Goal: Task Accomplishment & Management: Complete application form

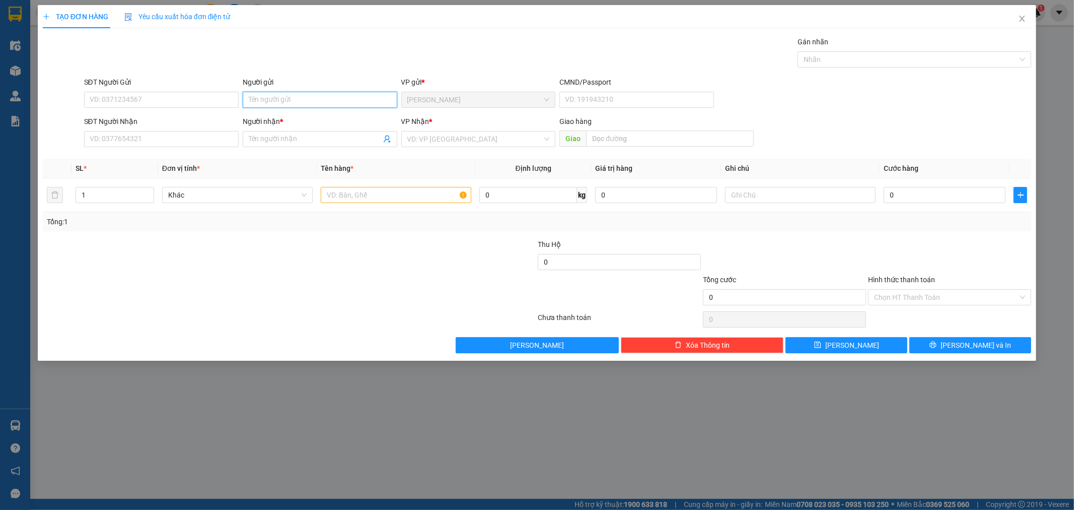
click at [275, 96] on input "Người gửi" at bounding box center [320, 100] width 155 height 16
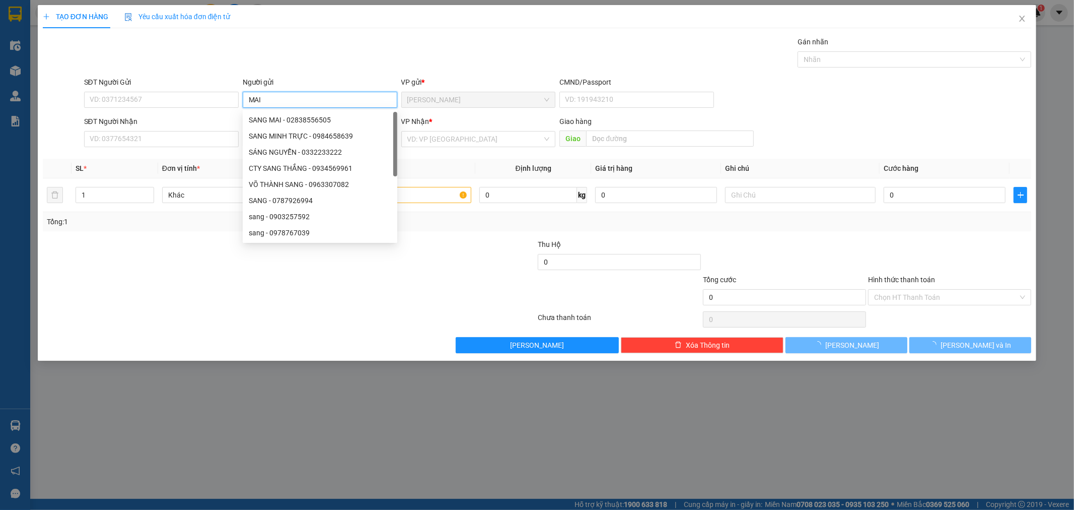
scroll to position [32, 0]
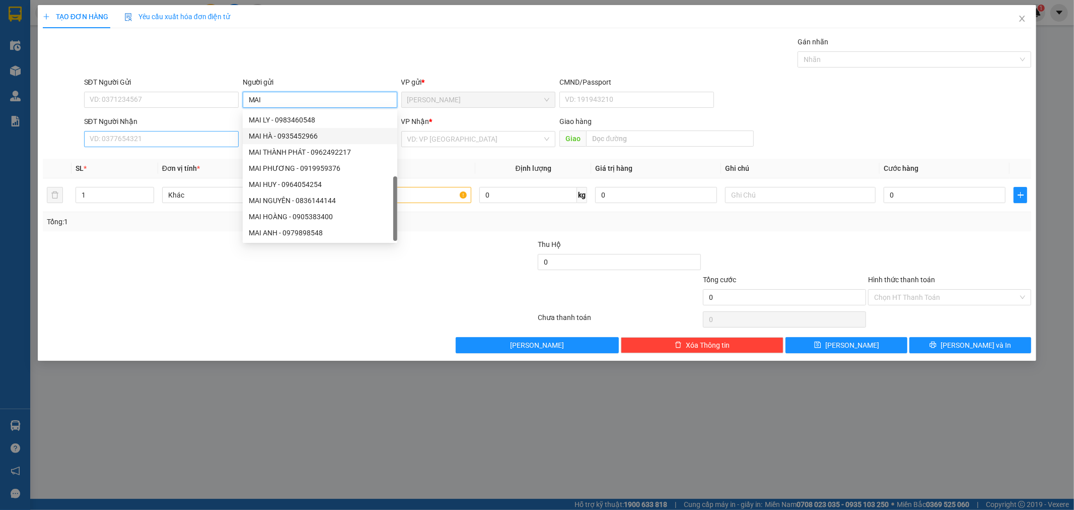
type input "MAI"
click at [131, 135] on input "SĐT Người Nhận" at bounding box center [161, 139] width 155 height 16
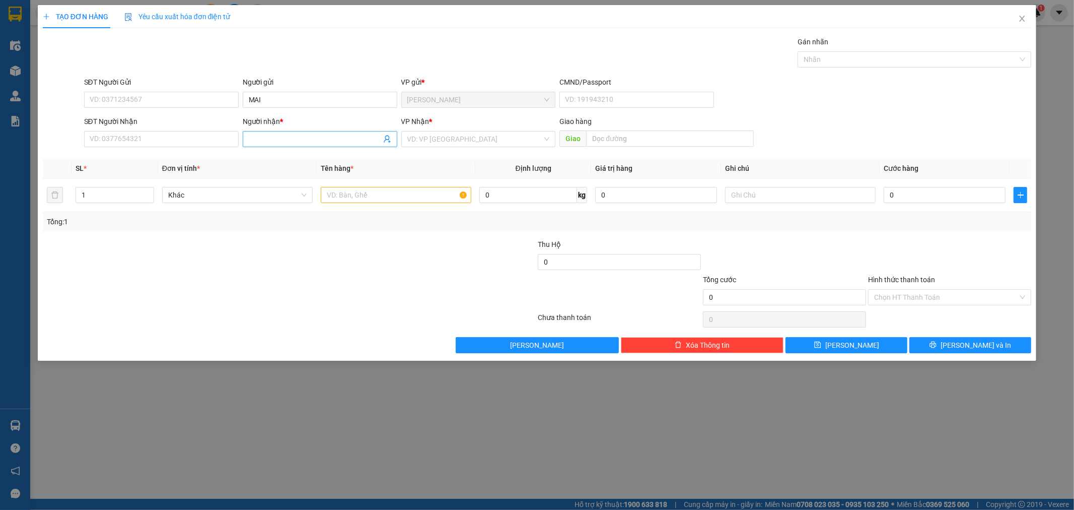
click at [258, 136] on input "Người nhận *" at bounding box center [315, 138] width 132 height 11
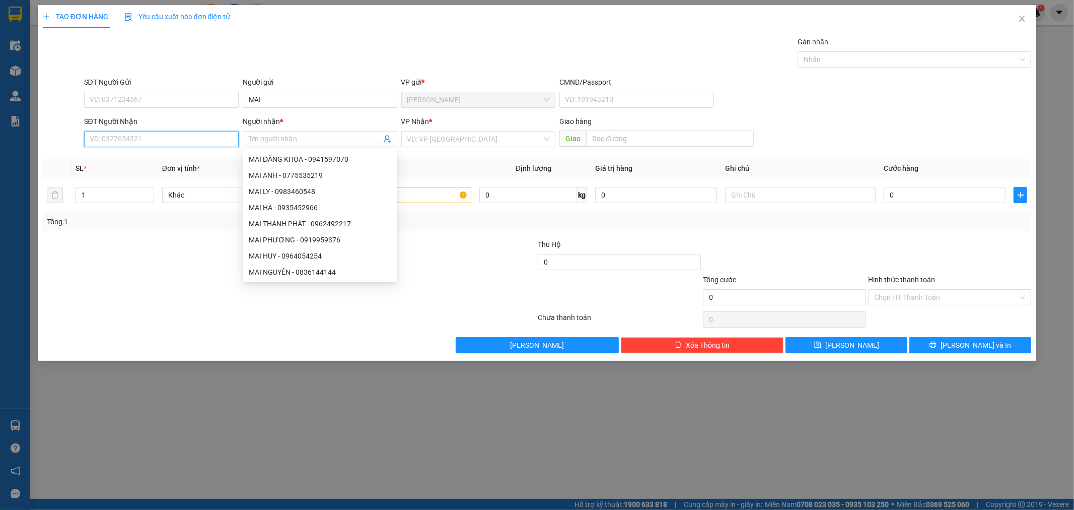
click at [219, 138] on input "SĐT Người Nhận" at bounding box center [161, 139] width 155 height 16
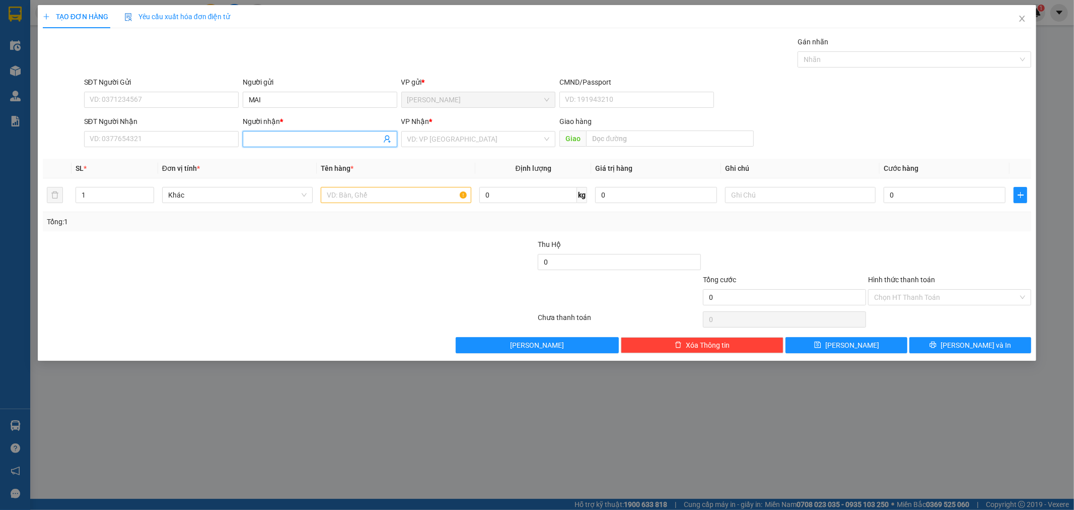
click at [269, 139] on input "Người nhận *" at bounding box center [315, 138] width 132 height 11
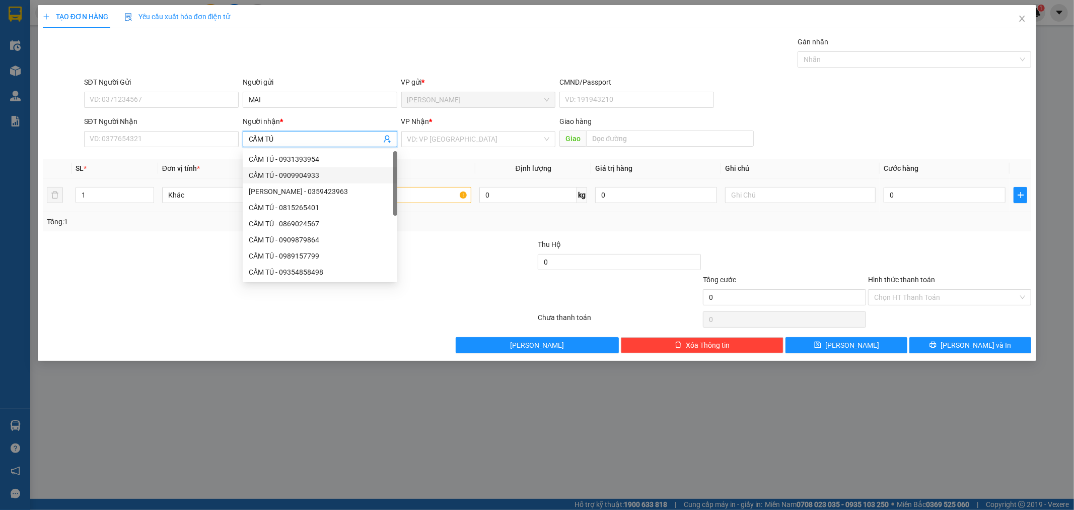
type input "CẨM TÚ"
click at [410, 195] on input "text" at bounding box center [396, 195] width 151 height 16
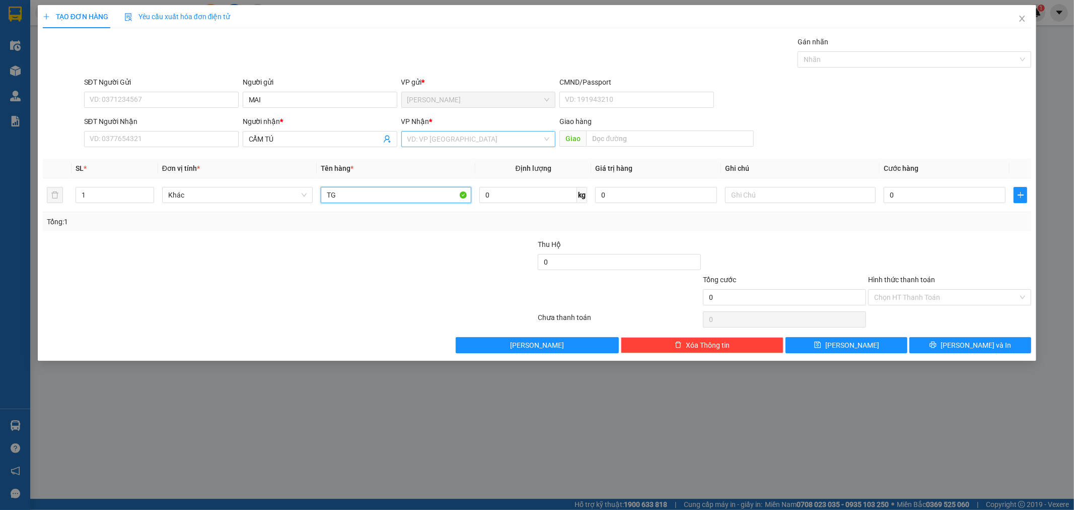
type input "TG"
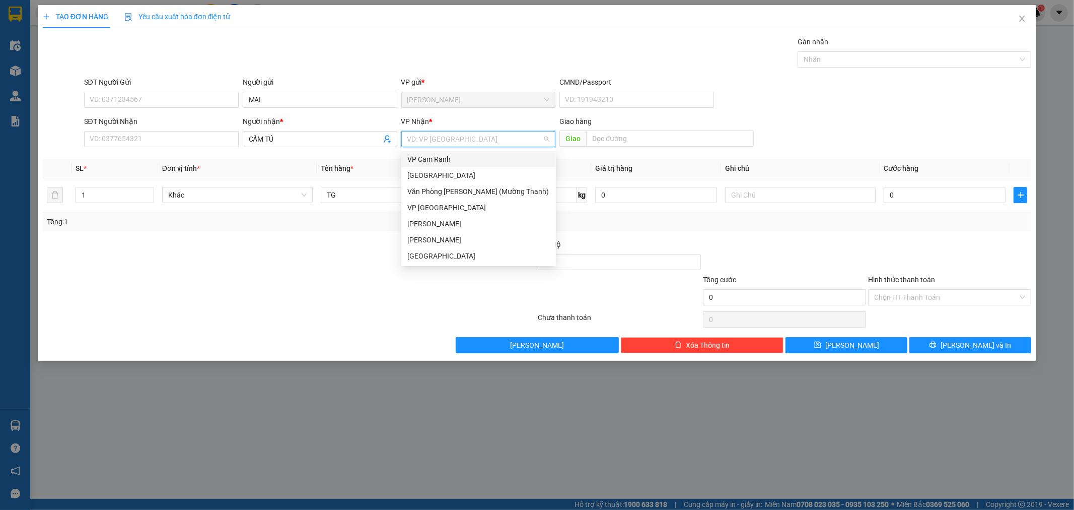
click at [436, 140] on input "search" at bounding box center [474, 138] width 135 height 15
click at [494, 255] on div "[GEOGRAPHIC_DATA]" at bounding box center [478, 255] width 142 height 11
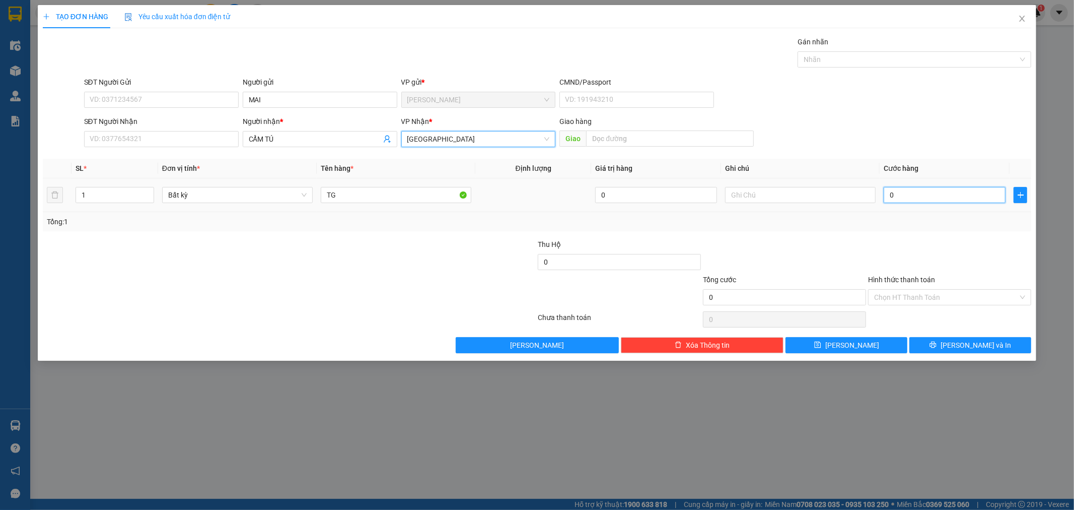
click at [915, 200] on input "0" at bounding box center [945, 195] width 122 height 16
type input "3"
type input "30"
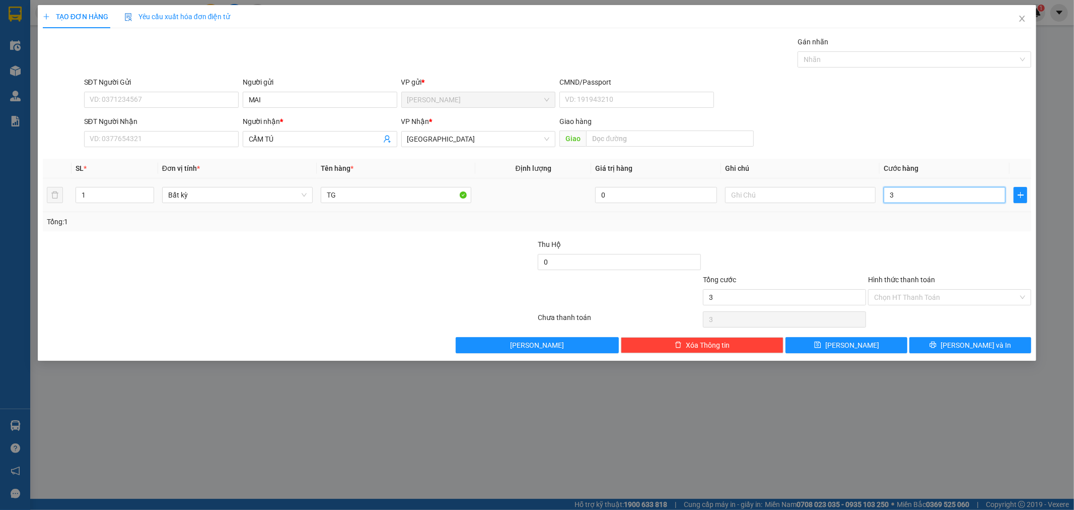
type input "30"
type input "30.000"
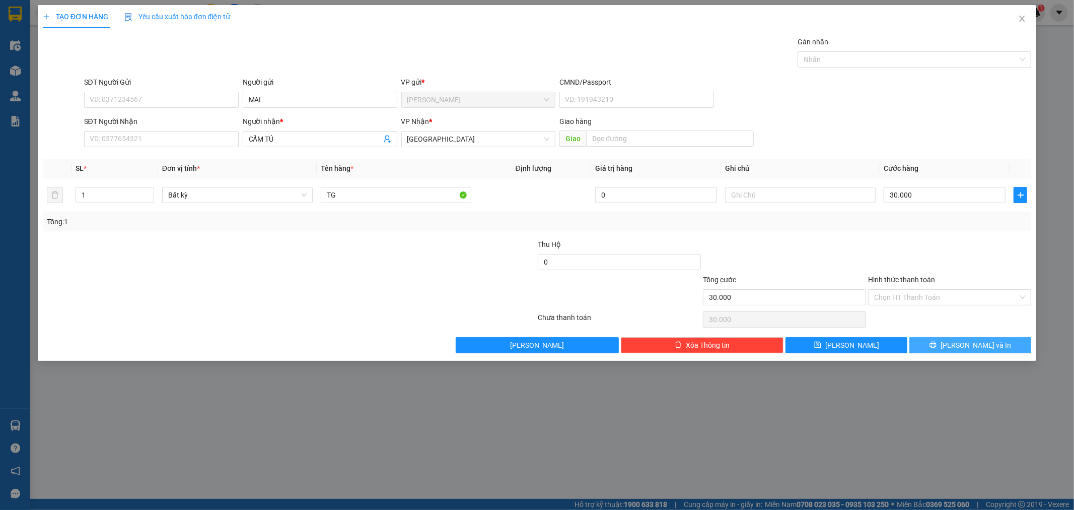
drag, startPoint x: 961, startPoint y: 342, endPoint x: 954, endPoint y: 334, distance: 10.7
click at [958, 337] on button "[PERSON_NAME] và In" at bounding box center [970, 345] width 122 height 16
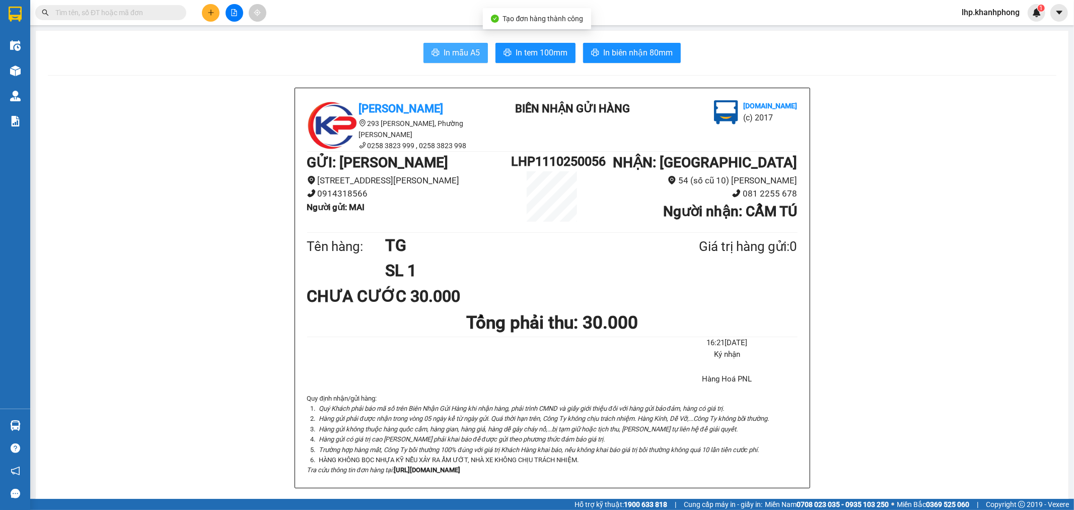
click at [462, 53] on span "In mẫu A5" at bounding box center [462, 52] width 36 height 13
click at [212, 9] on icon "plus" at bounding box center [210, 12] width 7 height 7
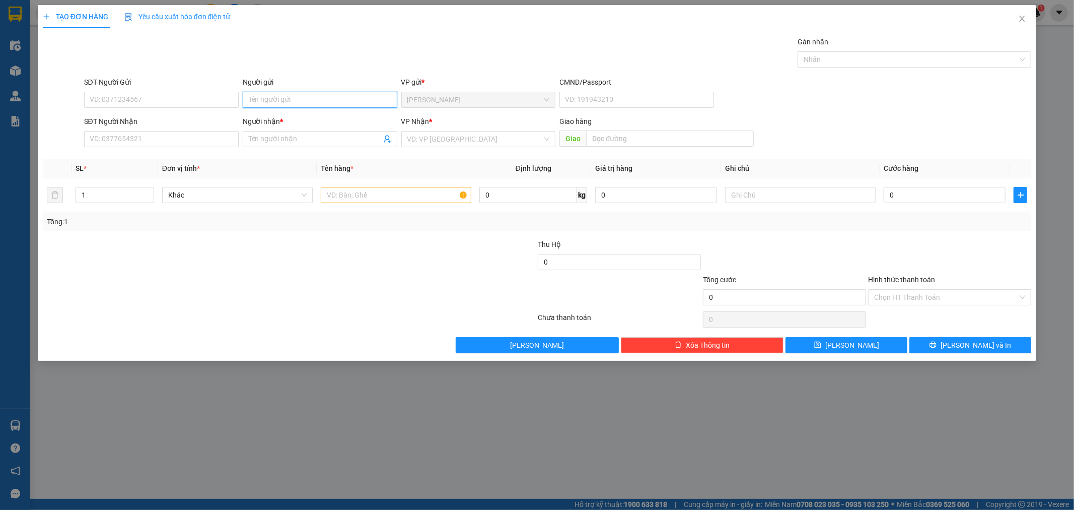
click at [255, 93] on input "Người gửi" at bounding box center [320, 100] width 155 height 16
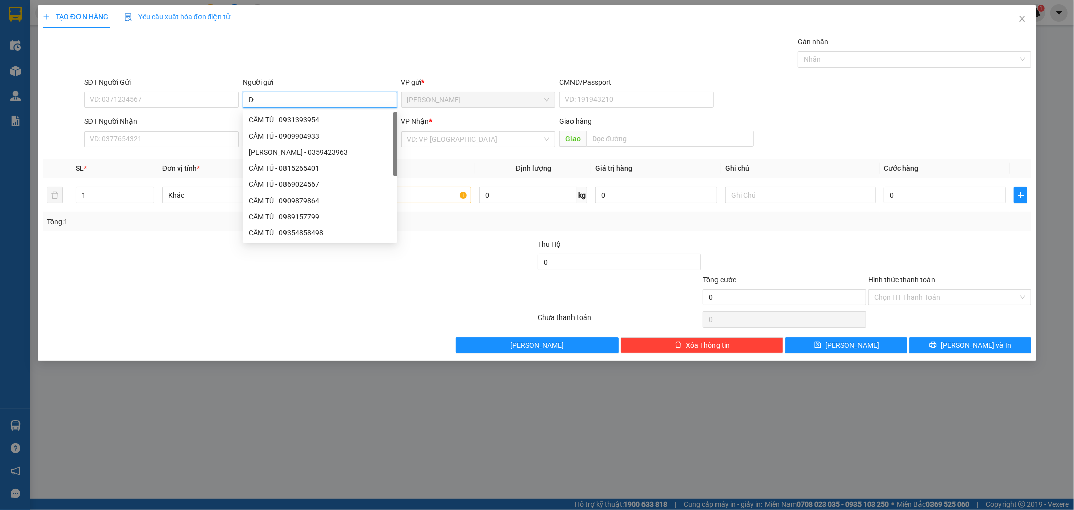
type input "D"
type input "ĐẠT"
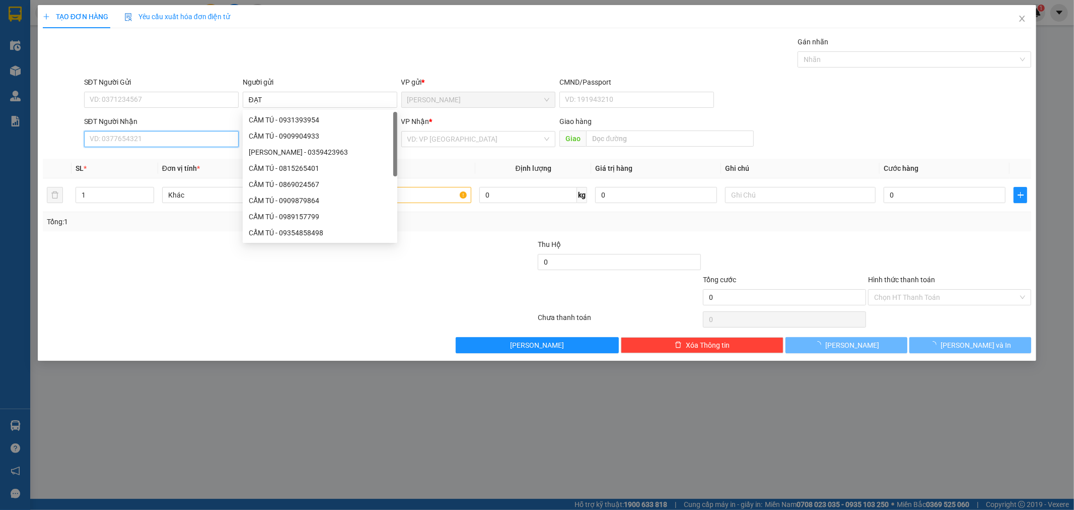
click at [141, 133] on input "SĐT Người Nhận" at bounding box center [161, 139] width 155 height 16
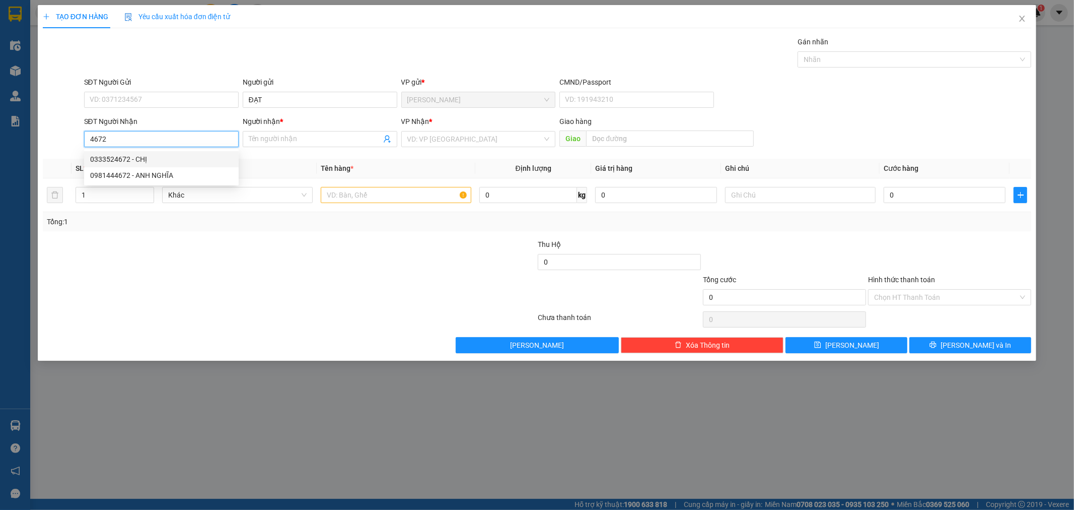
click at [124, 137] on input "4672" at bounding box center [161, 139] width 155 height 16
type input "4"
click at [174, 157] on div "0333524672 - CHỊ" at bounding box center [161, 159] width 142 height 11
type input "0333524672"
type input "CHỊ"
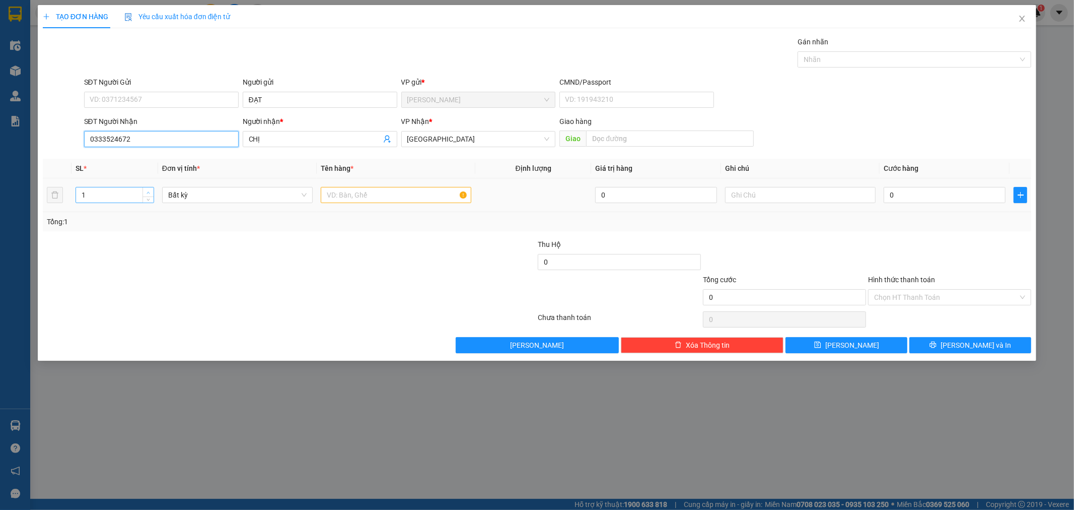
type input "0333524672"
type input "2"
click at [150, 189] on span "up" at bounding box center [149, 192] width 6 height 6
click at [375, 198] on input "text" at bounding box center [396, 195] width 151 height 16
type input "[GEOGRAPHIC_DATA]"
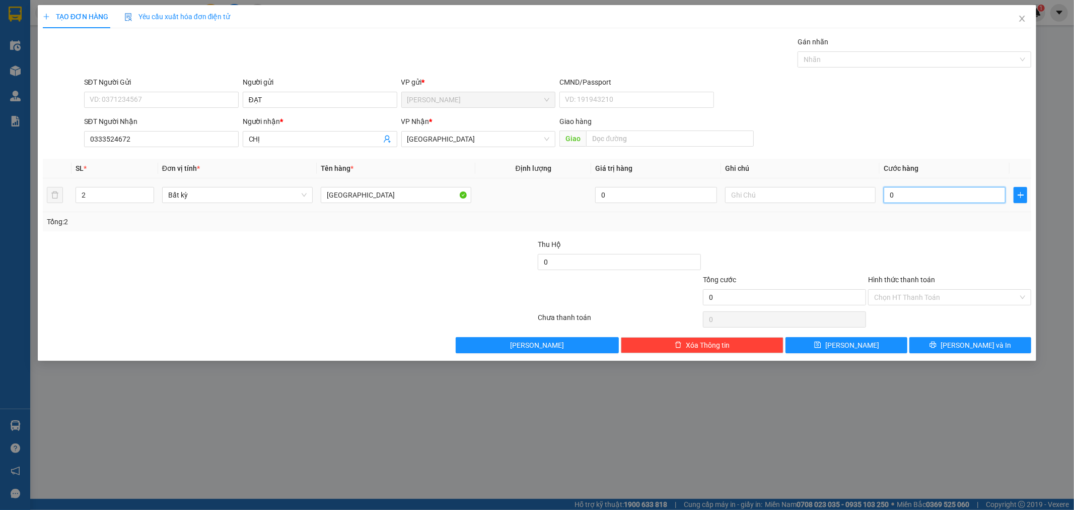
click at [909, 196] on input "0" at bounding box center [945, 195] width 122 height 16
type input "2"
type input "20"
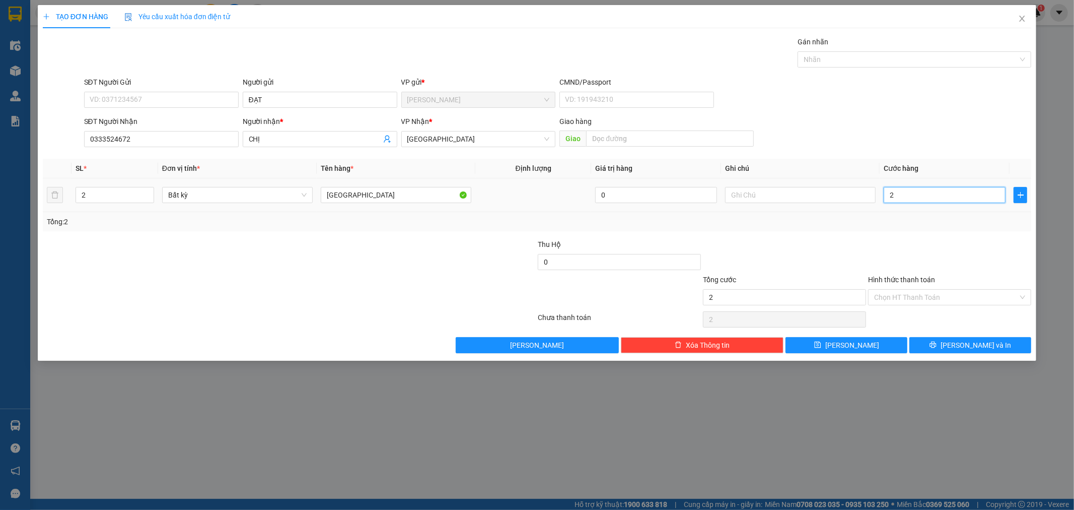
type input "20"
type input "200"
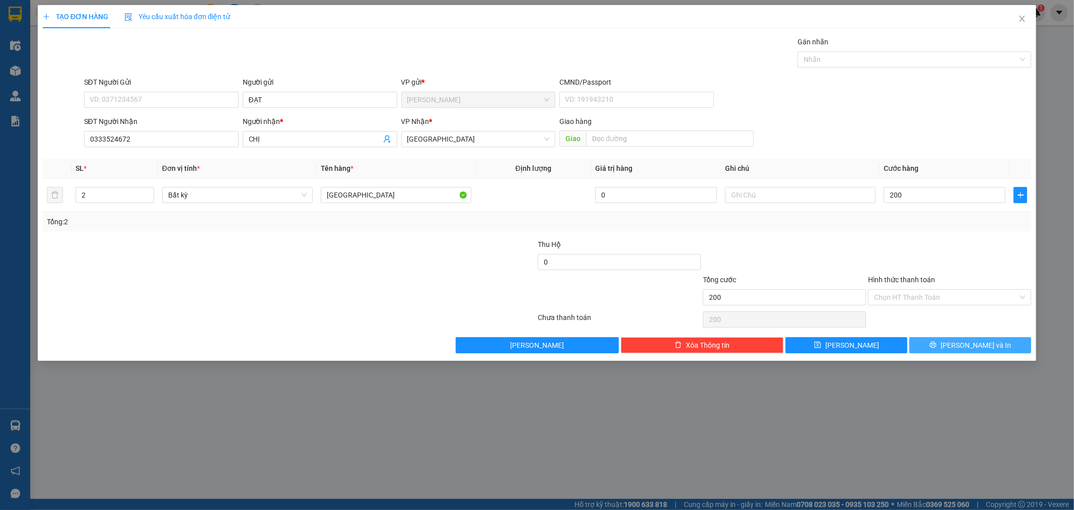
type input "200.000"
click at [962, 343] on span "[PERSON_NAME] và In" at bounding box center [975, 344] width 70 height 11
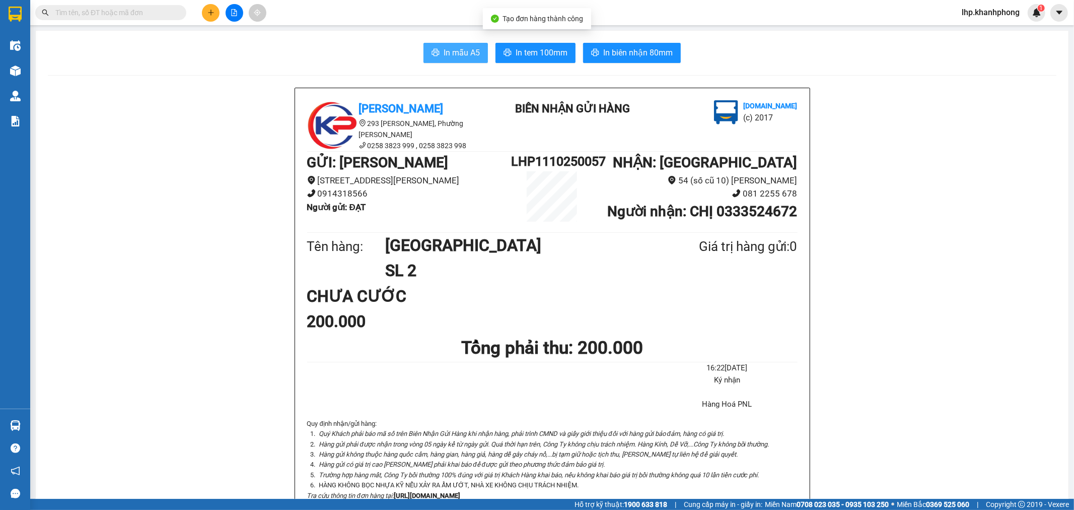
click at [444, 49] on span "In mẫu A5" at bounding box center [462, 52] width 36 height 13
click at [206, 14] on button at bounding box center [211, 13] width 18 height 18
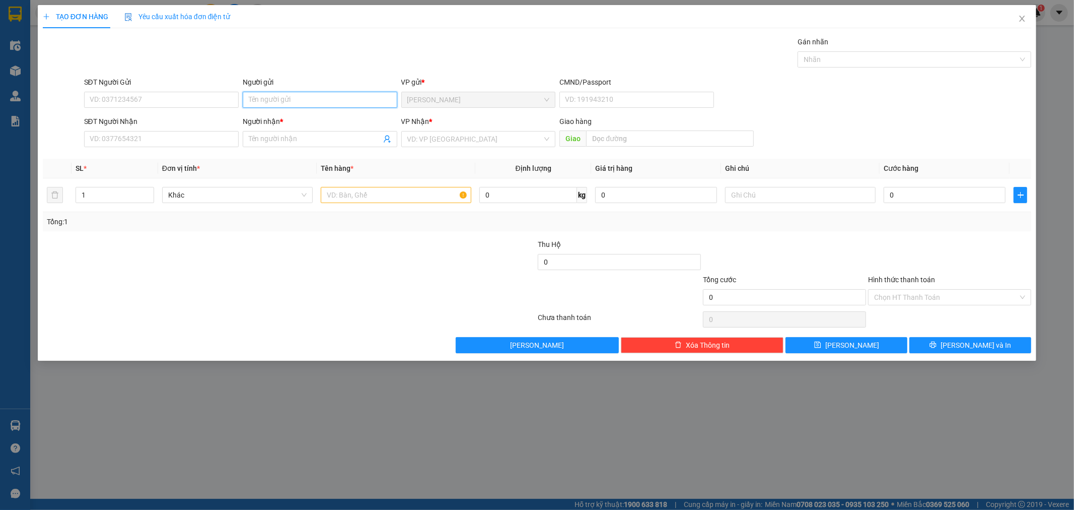
drag, startPoint x: 268, startPoint y: 102, endPoint x: 252, endPoint y: 97, distance: 17.0
click at [264, 102] on input "Người gửi" at bounding box center [320, 100] width 155 height 16
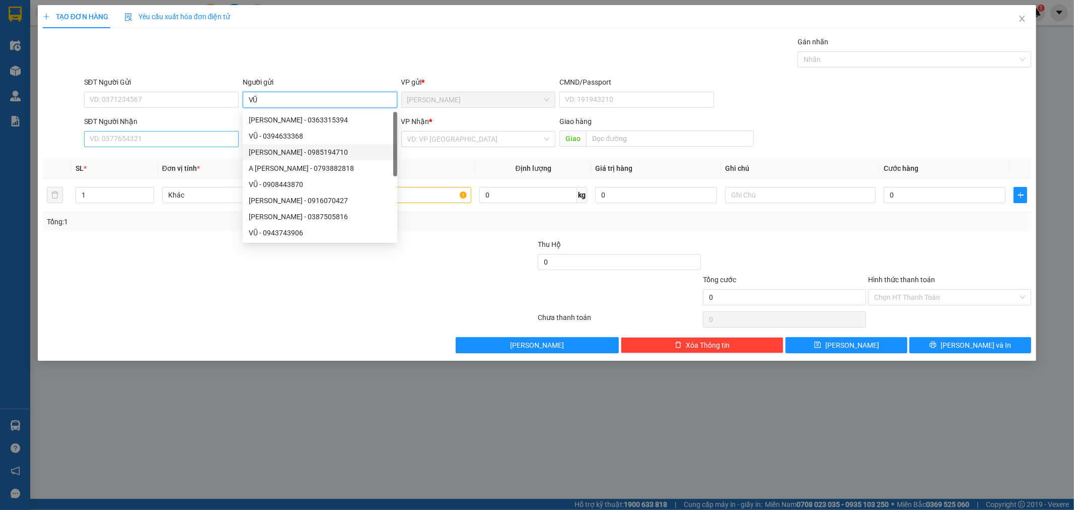
type input "VŨ"
click at [150, 142] on input "SĐT Người Nhận" at bounding box center [161, 139] width 155 height 16
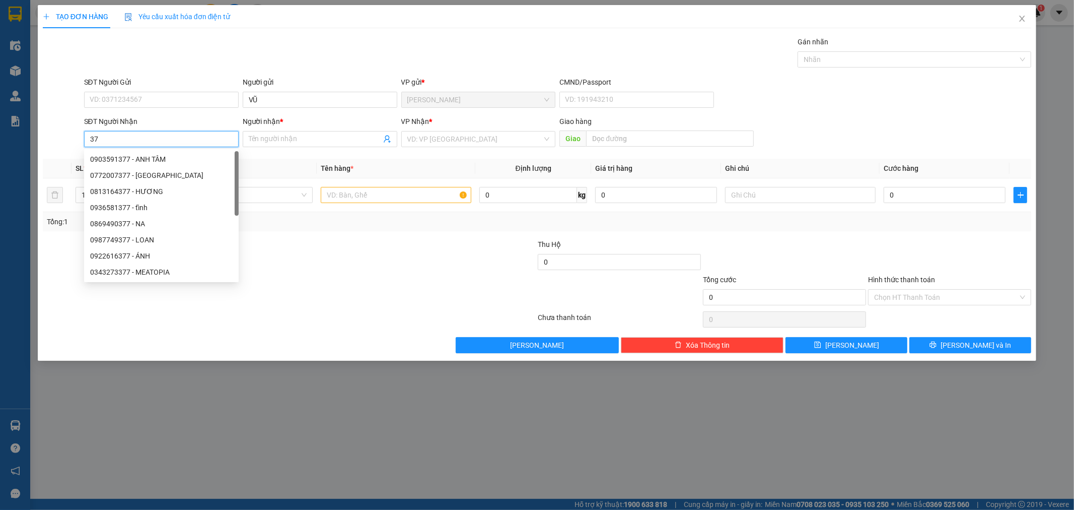
type input "3"
type input "7"
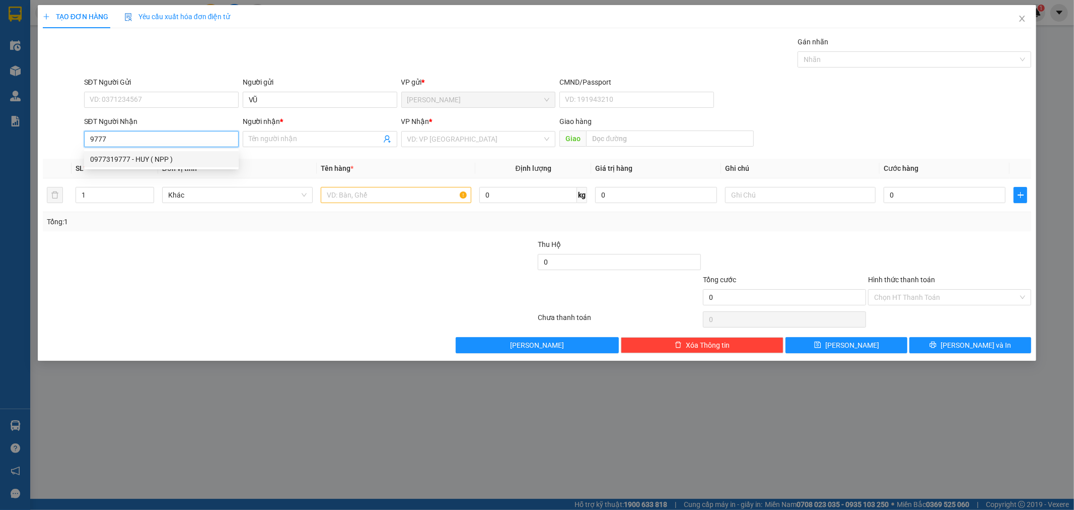
click at [170, 157] on div "0977319777 - HUY ( NPP )" at bounding box center [161, 159] width 142 height 11
type input "0977319777"
type input "HUY ( NPP )"
type input "0977319777"
click at [336, 194] on input "text" at bounding box center [396, 195] width 151 height 16
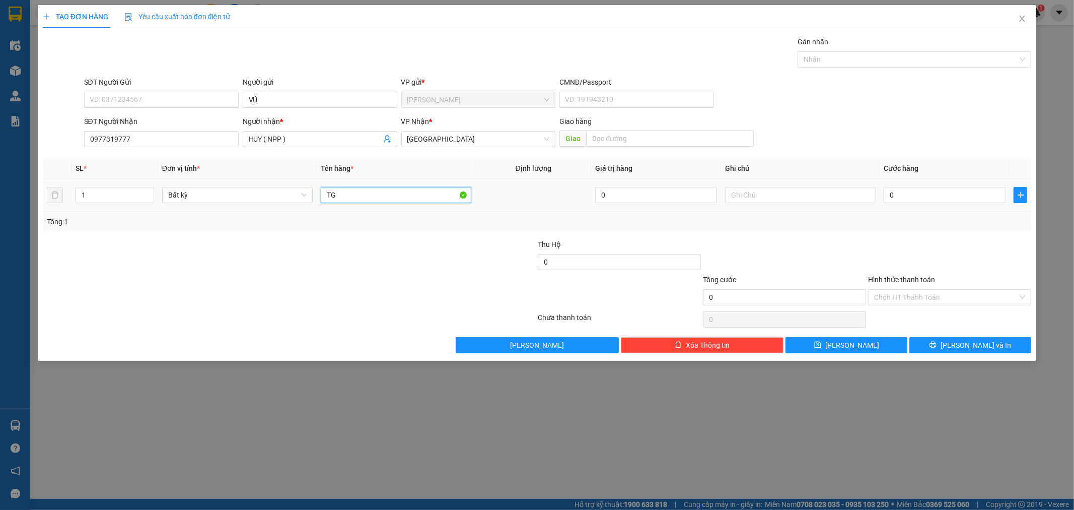
type input "TG"
click at [914, 183] on td "0" at bounding box center [945, 195] width 130 height 34
click at [902, 198] on input "0" at bounding box center [945, 195] width 122 height 16
type input "1"
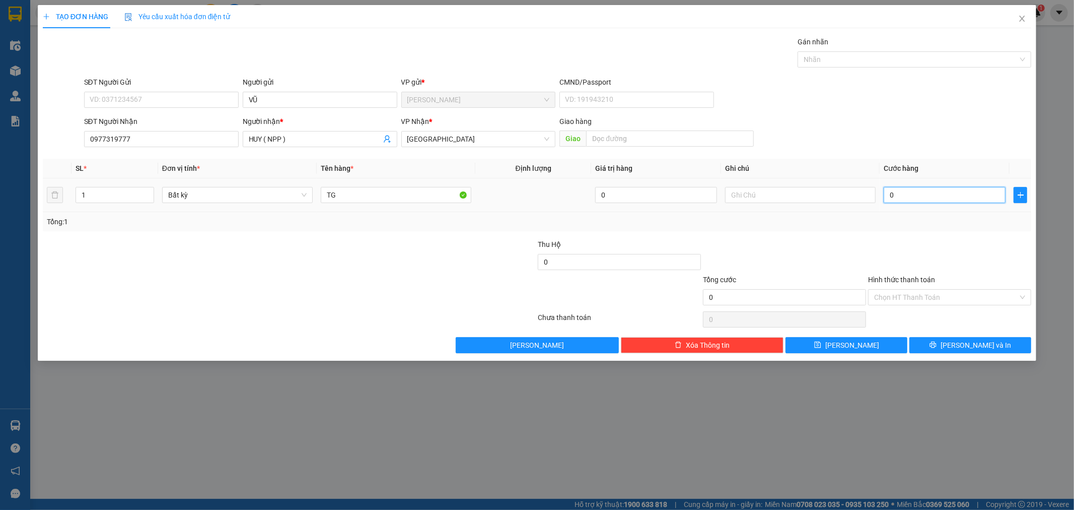
type input "1"
type input "10"
type input "100"
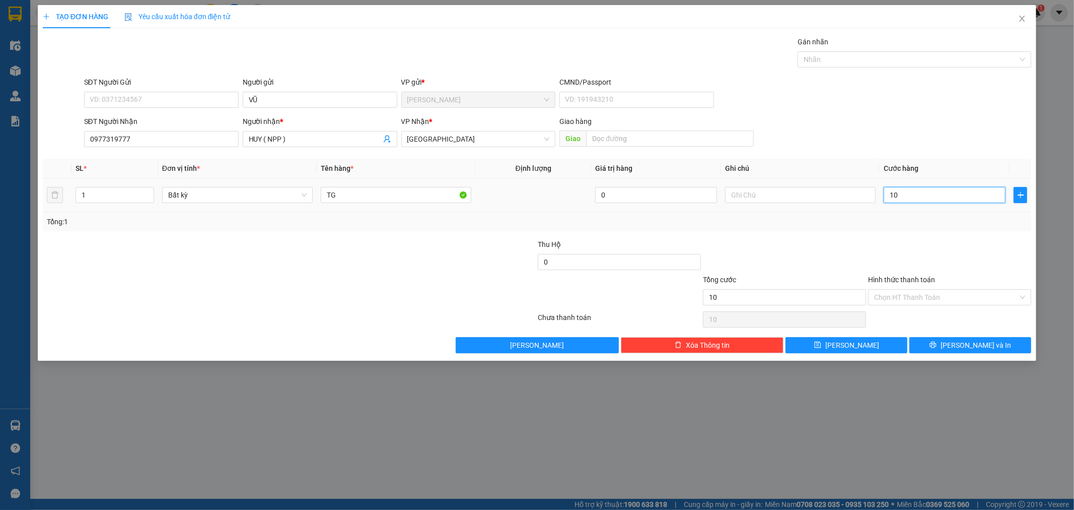
type input "100"
type input "100.000"
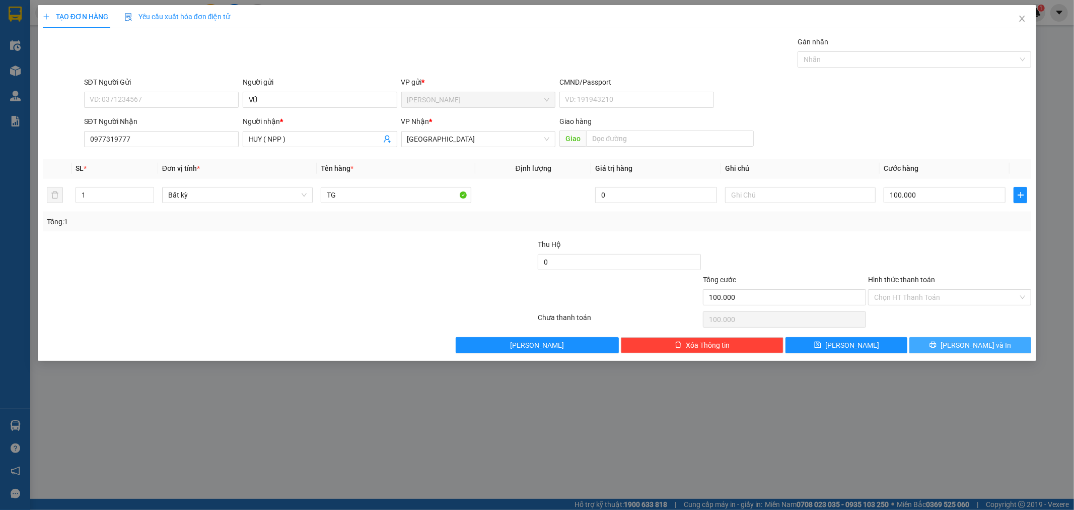
click at [939, 338] on button "[PERSON_NAME] và In" at bounding box center [970, 345] width 122 height 16
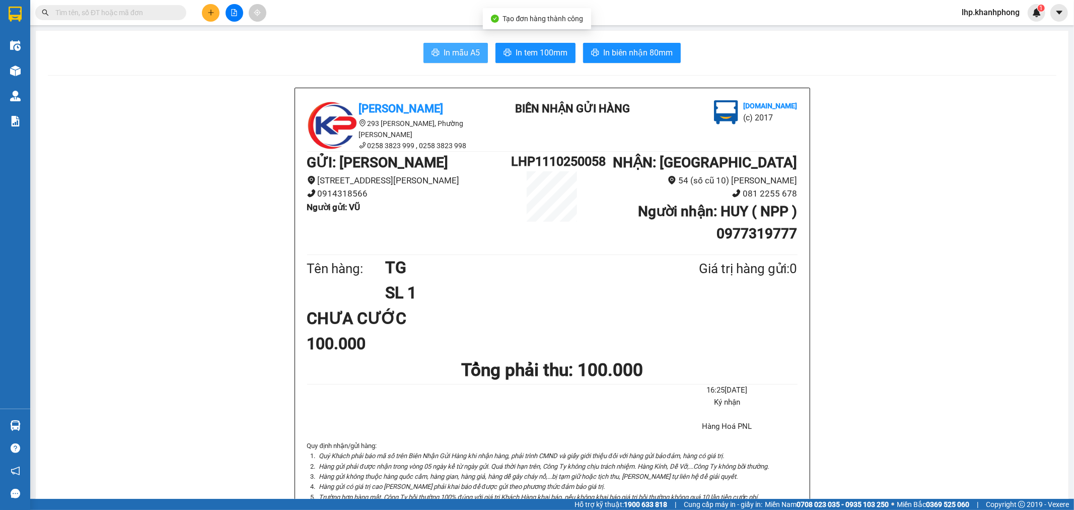
click at [452, 46] on span "In mẫu A5" at bounding box center [462, 52] width 36 height 13
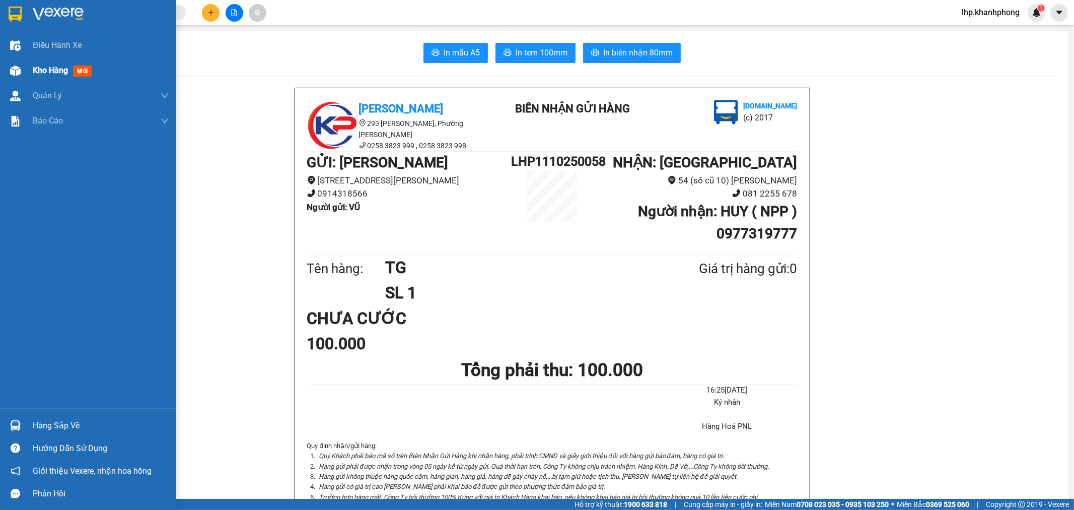
click at [48, 73] on span "Kho hàng" at bounding box center [50, 70] width 35 height 10
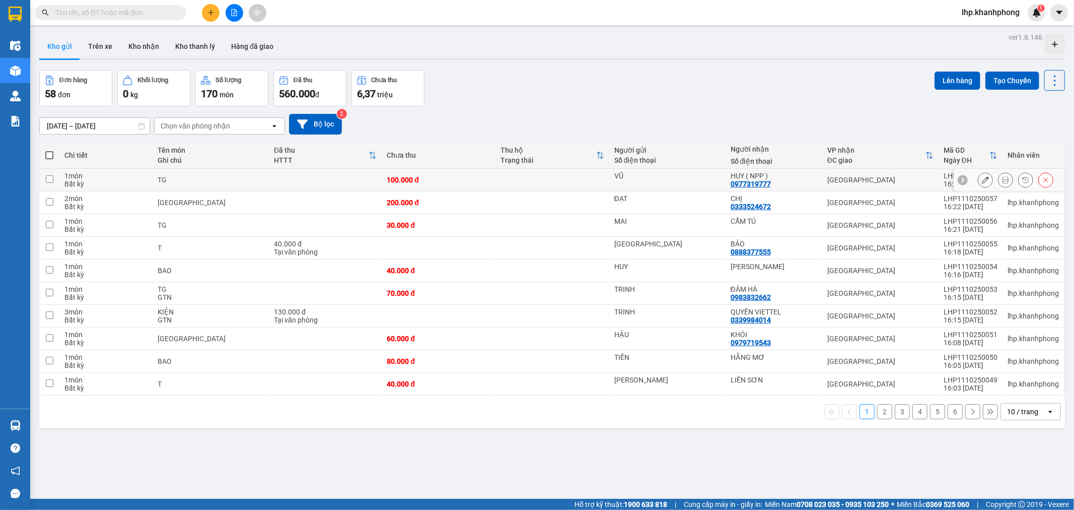
click at [982, 182] on icon at bounding box center [985, 179] width 7 height 7
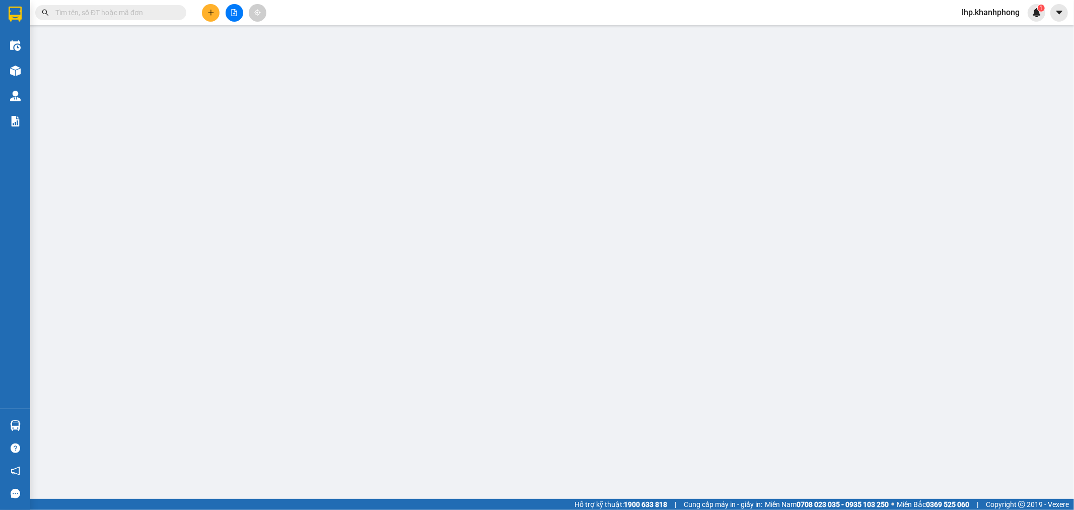
type input "VŨ"
type input "0977319777"
type input "HUY ( NPP )"
type input "100.000"
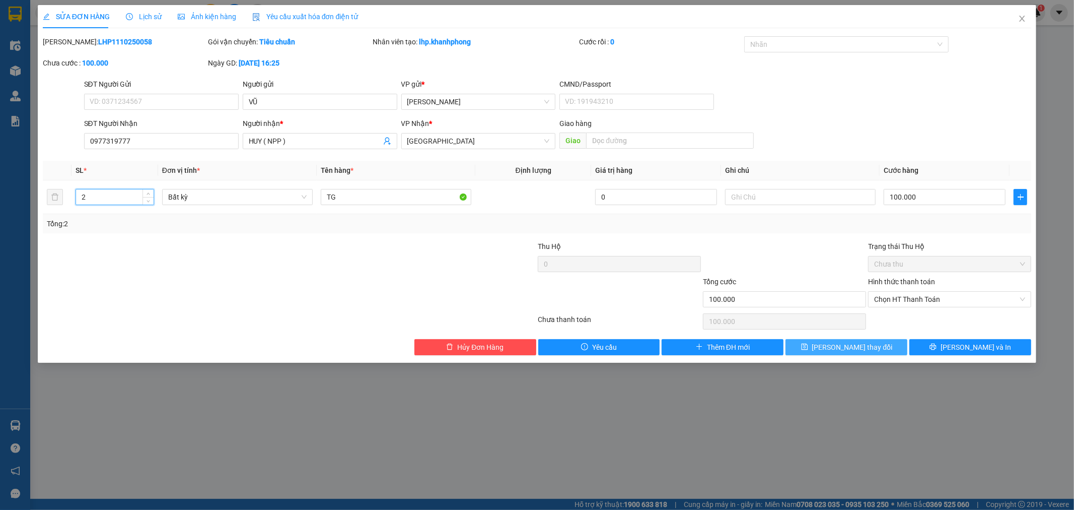
type input "2"
click at [873, 353] on button "[PERSON_NAME] thay đổi" at bounding box center [846, 347] width 122 height 16
